Goal: Task Accomplishment & Management: Use online tool/utility

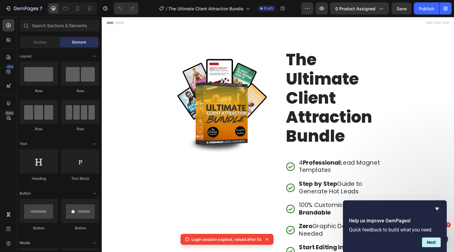
click at [437, 209] on icon "Hide survey" at bounding box center [436, 208] width 7 height 7
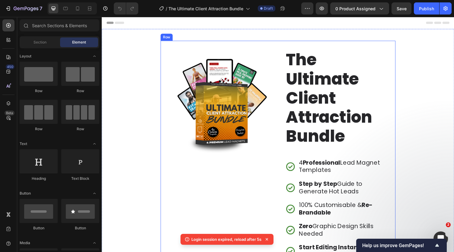
scroll to position [42, 0]
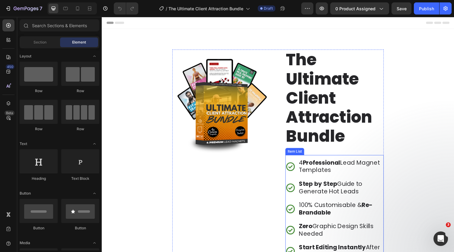
click at [350, 199] on div "Step by [PERSON_NAME] to Generate Hot Leads" at bounding box center [347, 192] width 88 height 17
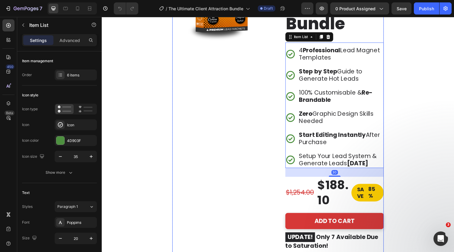
scroll to position [100, 0]
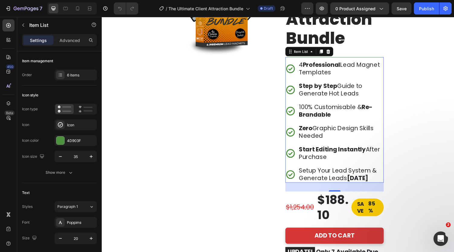
click at [327, 71] on p "4 Professional Lead Magnet Templates" at bounding box center [347, 69] width 86 height 15
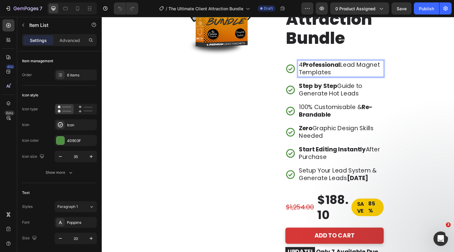
click at [326, 70] on p "4 Professional Lead Magnet Templates" at bounding box center [347, 69] width 86 height 15
drag, startPoint x: 333, startPoint y: 67, endPoint x: 366, endPoint y: 67, distance: 32.9
click at [366, 67] on p "Generate More Leads, Effortlessly" at bounding box center [347, 69] width 86 height 15
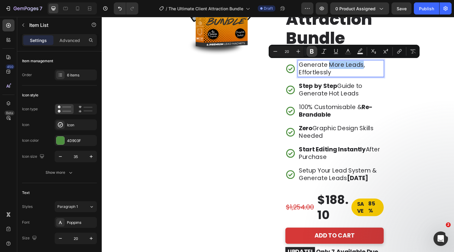
drag, startPoint x: 314, startPoint y: 50, endPoint x: 311, endPoint y: 56, distance: 7.0
click at [314, 49] on icon "Editor contextual toolbar" at bounding box center [312, 51] width 6 height 6
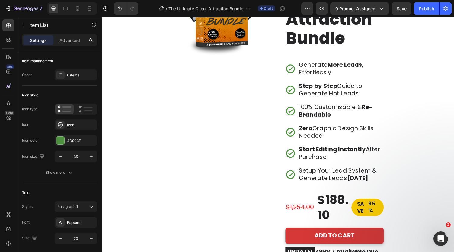
click at [320, 87] on strong "Step by Step" at bounding box center [324, 88] width 40 height 8
click at [320, 90] on strong "Step by Step" at bounding box center [324, 88] width 40 height 8
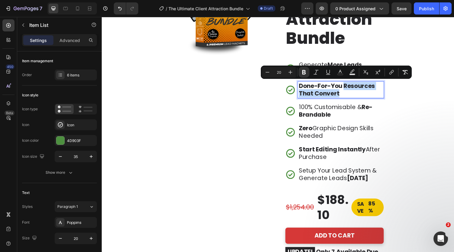
drag, startPoint x: 343, startPoint y: 96, endPoint x: 348, endPoint y: 91, distance: 7.0
click at [348, 91] on p "Done-For-You Resources That Convert" at bounding box center [347, 91] width 86 height 15
drag, startPoint x: 309, startPoint y: 71, endPoint x: 208, endPoint y: 77, distance: 100.9
click at [309, 71] on button "Bold" at bounding box center [303, 72] width 11 height 11
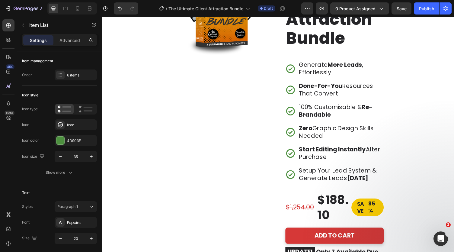
click at [320, 109] on p "100% Customisable & Re-Brandable" at bounding box center [347, 113] width 86 height 15
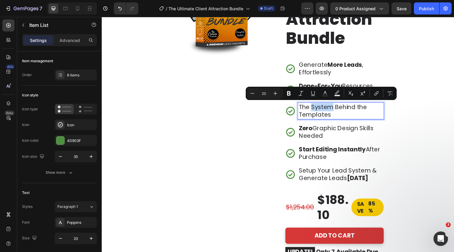
drag, startPoint x: 314, startPoint y: 110, endPoint x: 336, endPoint y: 110, distance: 21.4
click at [336, 110] on p "The System Behind the Templates" at bounding box center [347, 113] width 86 height 15
click at [291, 91] on icon "Editor contextual toolbar" at bounding box center [289, 93] width 6 height 6
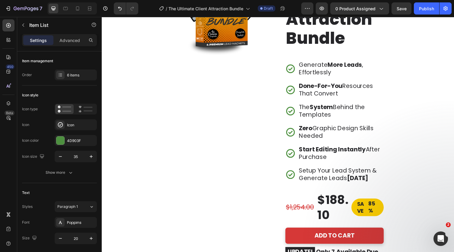
click at [326, 133] on p "Zero Graphic Design Skills Needed" at bounding box center [347, 135] width 86 height 15
click at [317, 156] on p "Start Editing Instantly After Purchase" at bounding box center [347, 156] width 86 height 15
drag, startPoint x: 374, startPoint y: 156, endPoint x: 377, endPoint y: 161, distance: 5.9
click at [376, 161] on p "Build Instant Authority & Trust" at bounding box center [347, 156] width 86 height 15
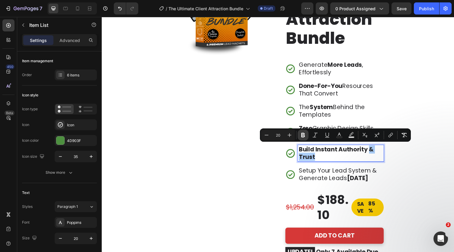
drag, startPoint x: 303, startPoint y: 134, endPoint x: 206, endPoint y: 136, distance: 96.9
click at [303, 134] on icon "Editor contextual toolbar" at bounding box center [303, 135] width 6 height 6
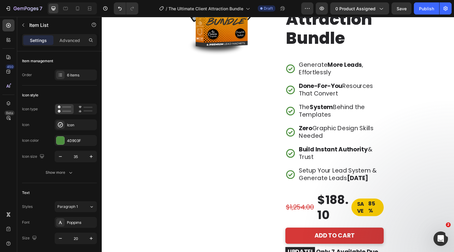
click at [329, 171] on p "Setup Your Lead System & Generate Leads TODAY" at bounding box center [347, 178] width 86 height 15
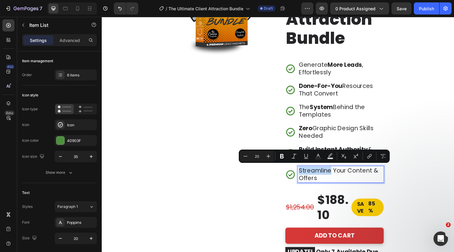
drag, startPoint x: 302, startPoint y: 173, endPoint x: 334, endPoint y: 177, distance: 31.9
click at [334, 177] on p "Streamline Your Content & Offers" at bounding box center [347, 178] width 86 height 15
click at [279, 155] on icon "Editor contextual toolbar" at bounding box center [282, 156] width 6 height 6
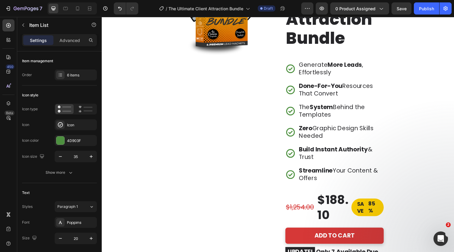
click at [333, 180] on p "Streamline Your Content & Offers" at bounding box center [347, 178] width 86 height 15
click at [70, 72] on div "6 items" at bounding box center [76, 74] width 42 height 11
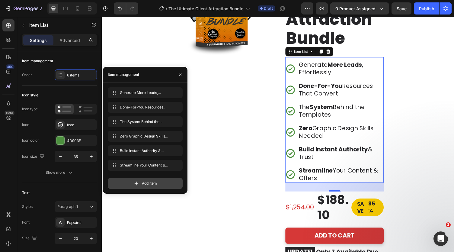
click at [142, 183] on span "Add item" at bounding box center [149, 182] width 15 height 5
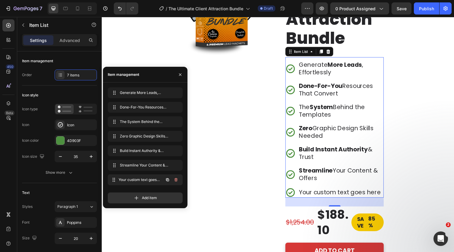
click at [147, 180] on span "Your custom text goes here" at bounding box center [141, 179] width 45 height 5
click at [142, 178] on span "Your custom text goes here" at bounding box center [137, 179] width 34 height 5
click at [333, 194] on div "Your custom text goes here" at bounding box center [347, 196] width 88 height 9
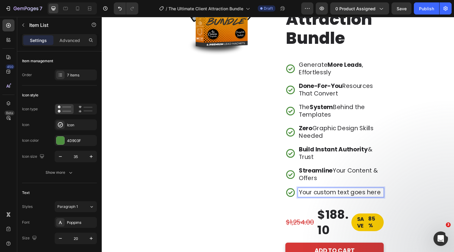
click at [330, 195] on p "Your custom text goes here" at bounding box center [347, 197] width 86 height 8
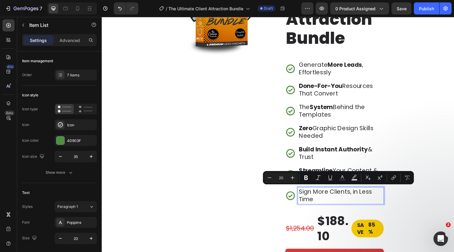
scroll to position [100, 0]
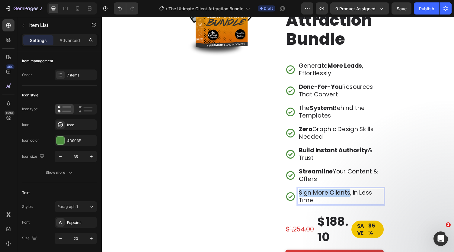
drag, startPoint x: 302, startPoint y: 196, endPoint x: 353, endPoint y: 199, distance: 50.7
click at [353, 199] on p "Sign More Clients, in Less Time" at bounding box center [347, 201] width 86 height 15
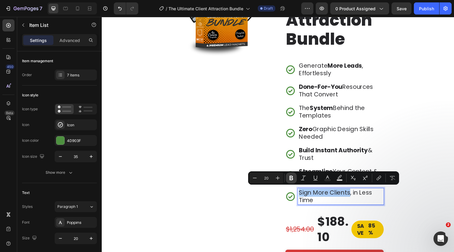
click at [293, 177] on icon "Editor contextual toolbar" at bounding box center [291, 178] width 6 height 6
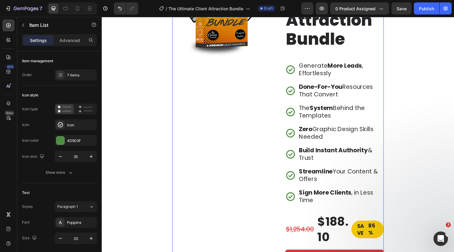
click at [251, 192] on div "Image" at bounding box center [224, 133] width 101 height 364
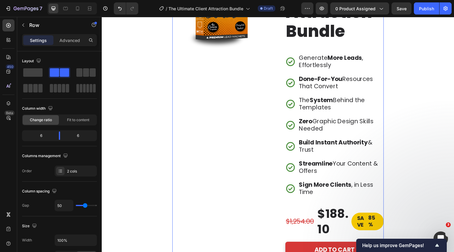
scroll to position [108, 0]
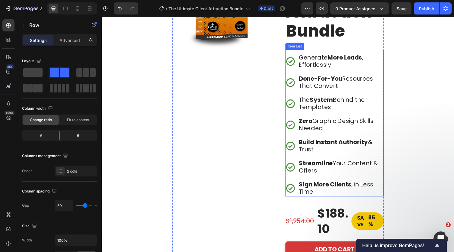
click at [316, 104] on strong "System" at bounding box center [327, 102] width 24 height 8
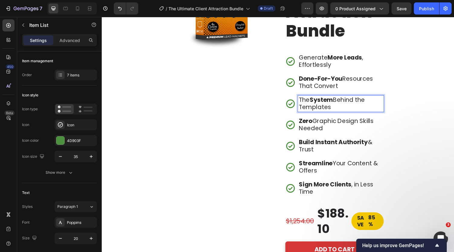
click at [315, 100] on strong "System" at bounding box center [327, 102] width 24 height 8
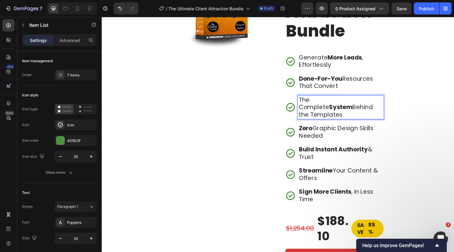
click at [313, 100] on p "The Complete System Behind the Templates" at bounding box center [347, 109] width 86 height 23
drag, startPoint x: 314, startPoint y: 100, endPoint x: 345, endPoint y: 102, distance: 30.8
click at [345, 102] on p "The Complete System Behind the Templates" at bounding box center [347, 109] width 86 height 23
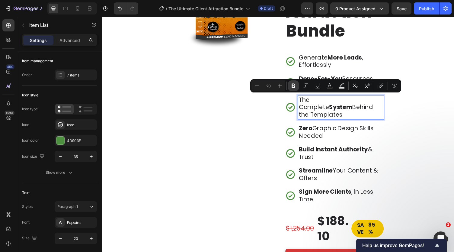
click at [291, 86] on icon "Editor contextual toolbar" at bounding box center [293, 86] width 6 height 6
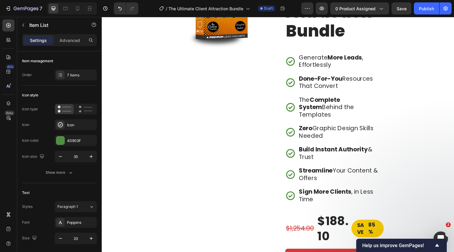
click at [312, 109] on p "The Complete System Behind the Templates" at bounding box center [347, 109] width 86 height 23
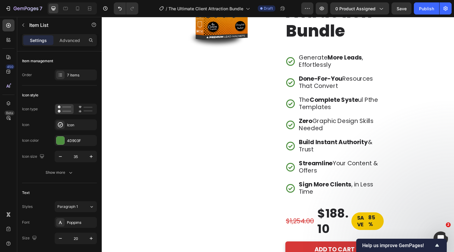
click at [363, 100] on p "The Complete Syste ul Pthe Templates" at bounding box center [347, 105] width 86 height 15
click at [370, 102] on p "The Complete System ul Pthe Templates" at bounding box center [347, 105] width 86 height 15
click at [304, 110] on p "The Complete System ul Pthe Templates" at bounding box center [347, 105] width 86 height 15
click at [377, 102] on p "The Complete System ul the Templates" at bounding box center [347, 105] width 86 height 15
click at [377, 102] on p "The Complete System u the Templates" at bounding box center [347, 105] width 86 height 15
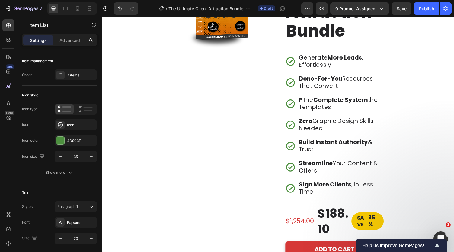
click at [306, 100] on p "P The Complete System the Templates" at bounding box center [347, 105] width 86 height 15
click at [371, 112] on p "The Complete System the Templates" at bounding box center [347, 105] width 86 height 15
click at [371, 103] on p "The Complete System the Templates" at bounding box center [347, 105] width 86 height 15
click at [376, 102] on p "The Complete System P the Templates" at bounding box center [347, 105] width 86 height 15
click at [378, 102] on p "The Complete System Pl the Templates" at bounding box center [347, 105] width 86 height 15
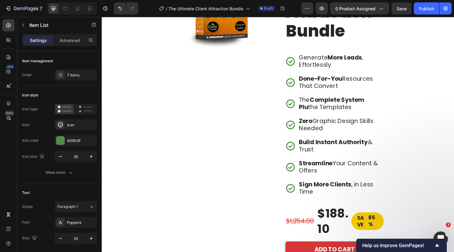
click at [371, 102] on strong "Complete System Plu" at bounding box center [337, 106] width 67 height 16
drag, startPoint x: 371, startPoint y: 100, endPoint x: 384, endPoint y: 103, distance: 13.3
click at [384, 103] on p "The Complete System Plus the Templates" at bounding box center [347, 105] width 86 height 15
click at [371, 101] on strong "Complete System Plus" at bounding box center [337, 106] width 67 height 16
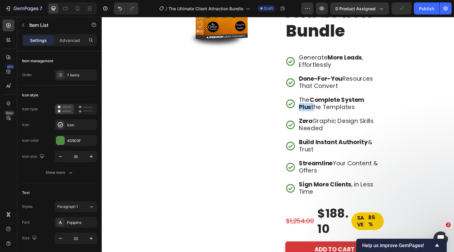
click at [371, 101] on strong "Complete System Plus" at bounding box center [337, 106] width 67 height 16
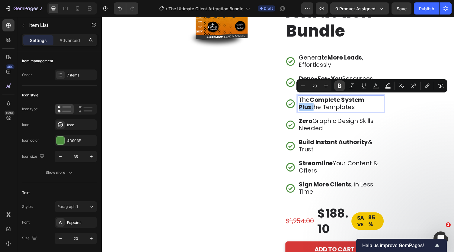
click at [340, 86] on icon "Editor contextual toolbar" at bounding box center [340, 86] width 4 height 5
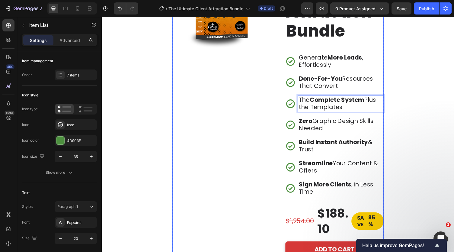
click at [265, 133] on div "Image" at bounding box center [224, 124] width 101 height 364
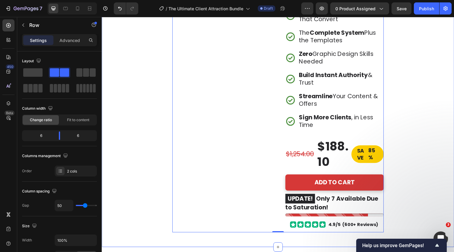
scroll to position [181, 0]
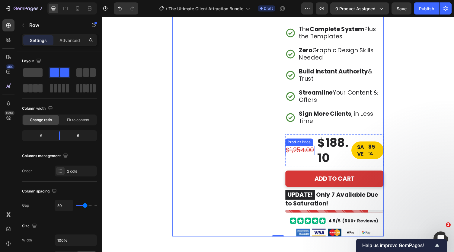
click at [315, 153] on div "$1,254.00" at bounding box center [305, 154] width 30 height 10
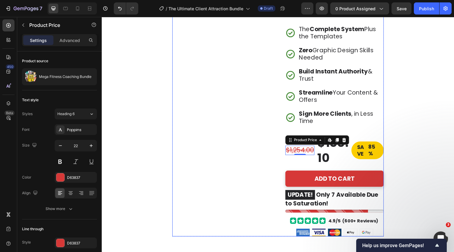
scroll to position [224, 0]
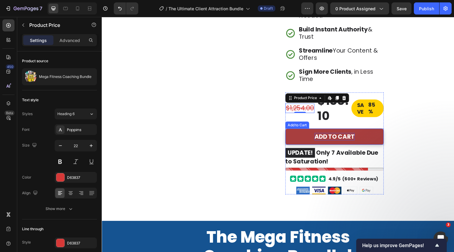
click at [332, 138] on strong "ADD TO CART" at bounding box center [340, 140] width 41 height 8
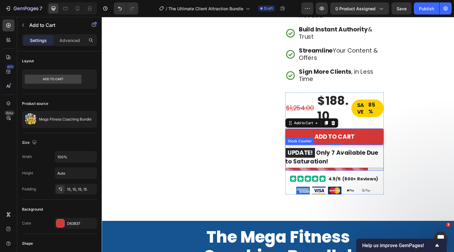
click at [345, 156] on p "UPDATE! Only 7 Available Due to Saturation!" at bounding box center [340, 160] width 101 height 18
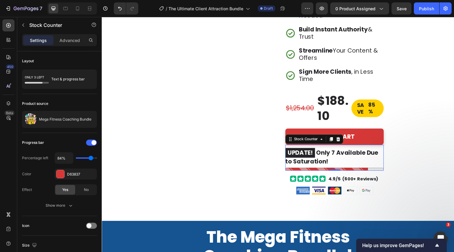
click at [341, 155] on p "UPDATE! Only 7 Available Due to Saturation!" at bounding box center [340, 160] width 101 height 18
click at [353, 171] on div "Text Block" at bounding box center [345, 174] width 23 height 7
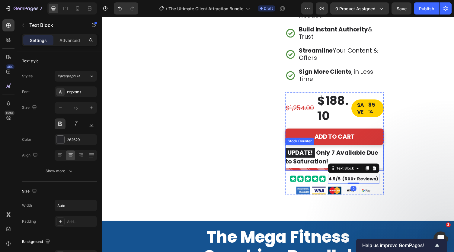
click at [331, 153] on p "UPDATE! Only 7 Available Due to Saturation!" at bounding box center [340, 160] width 101 height 18
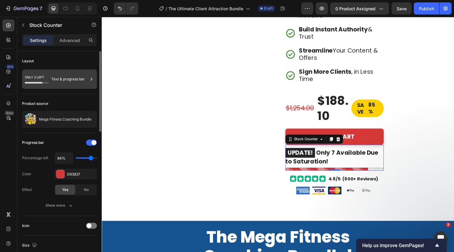
click at [68, 77] on div "Text & progress bar" at bounding box center [69, 79] width 37 height 14
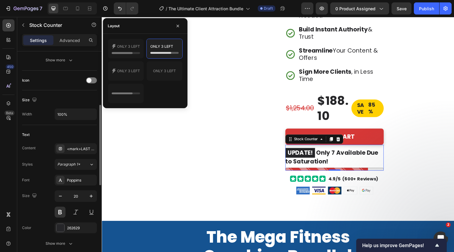
scroll to position [0, 0]
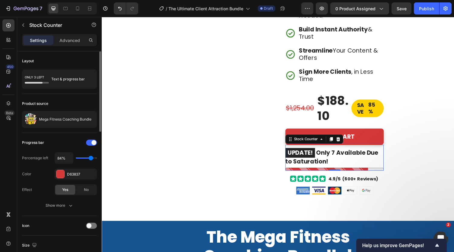
click at [68, 96] on div "Product source Mega Fitness Coaching Bundle" at bounding box center [59, 113] width 75 height 39
click at [400, 182] on div "Image The Ultimate Client Attraction Bundle Heading Generate More Leads , Effor…" at bounding box center [283, 9] width 362 height 409
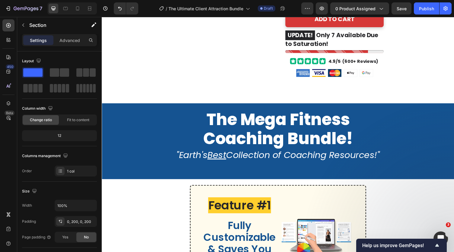
scroll to position [345, 0]
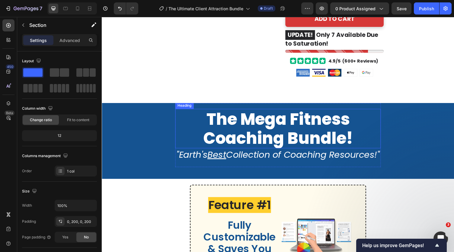
click at [277, 121] on span "The Mega Fitness Coaching Bundle!" at bounding box center [283, 131] width 154 height 43
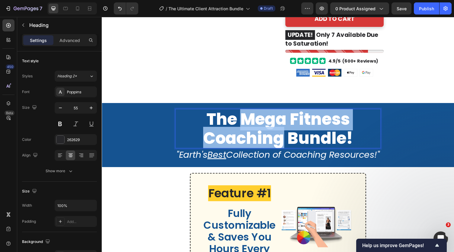
drag, startPoint x: 287, startPoint y: 142, endPoint x: 246, endPoint y: 120, distance: 46.7
click at [246, 120] on span "The Mega Fitness Coaching Bundle!" at bounding box center [283, 131] width 154 height 43
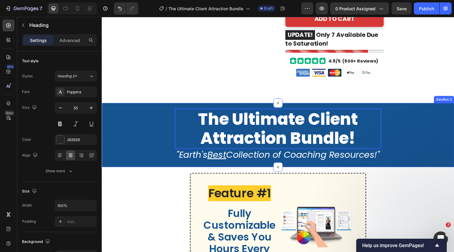
click at [166, 162] on div "The Ultimate Client Attraction Bundle! Heading 0 "Earth's Best Collection of Co…" at bounding box center [283, 138] width 362 height 66
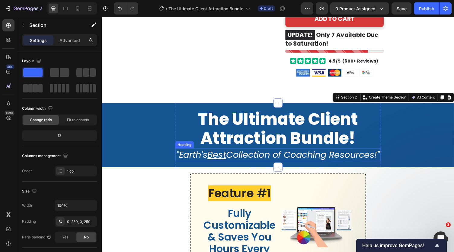
click at [260, 160] on icon ""Earth's Best Collection of Coaching Resources!"" at bounding box center [282, 158] width 209 height 13
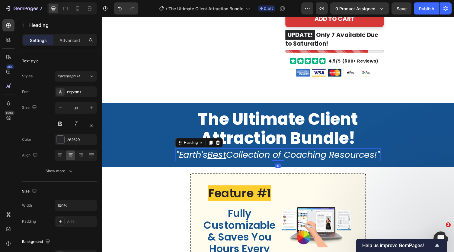
click at [254, 159] on icon ""Earth's Best Collection of Coaching Resources!"" at bounding box center [282, 158] width 209 height 13
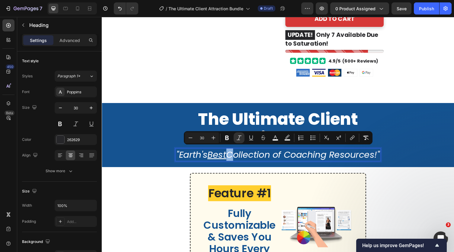
copy icon ""Earth's Best Collection of Coaching Resources!""
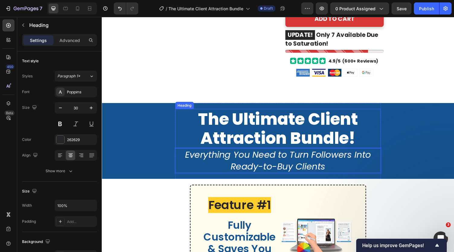
click at [165, 144] on div "⁠⁠⁠⁠⁠⁠⁠ The Ultimate Client Attraction Bundle! Heading Everything You Need to T…" at bounding box center [283, 144] width 362 height 78
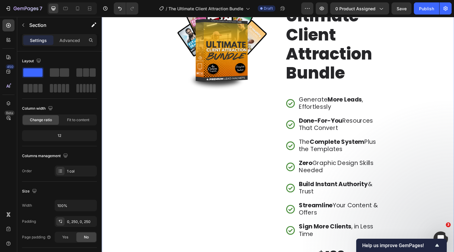
scroll to position [65, 0]
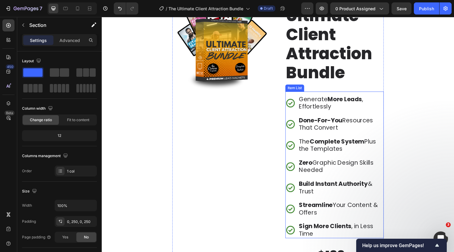
click at [342, 101] on strong "More Leads" at bounding box center [351, 101] width 35 height 8
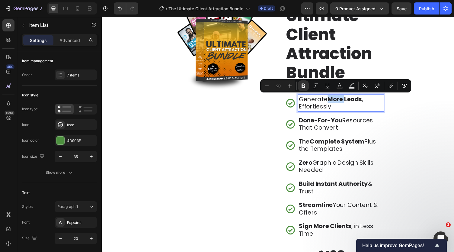
click at [348, 101] on strong "More Leads" at bounding box center [351, 101] width 35 height 8
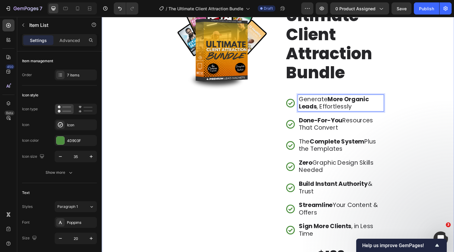
click at [145, 135] on div "Image The Ultimate Client Attraction Bundle Heading Generate More Organic Leads…" at bounding box center [283, 168] width 362 height 409
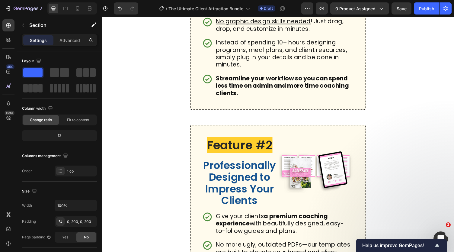
scroll to position [574, 0]
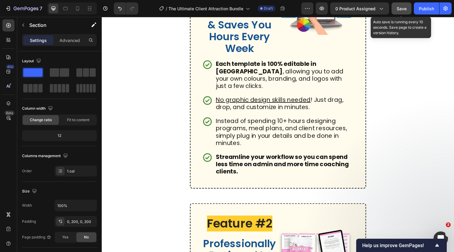
click at [401, 14] on button "Save" at bounding box center [401, 8] width 20 height 12
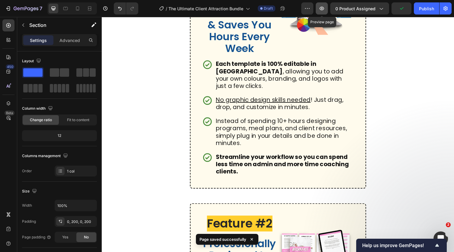
click at [323, 9] on icon "button" at bounding box center [322, 9] width 2 height 2
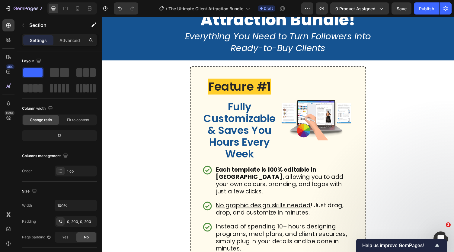
scroll to position [485, 0]
